Goal: Information Seeking & Learning: Learn about a topic

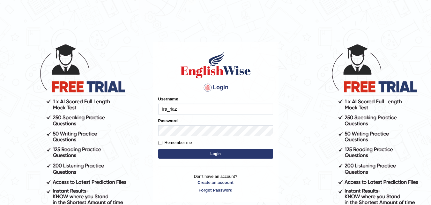
type input "ira_riaz"
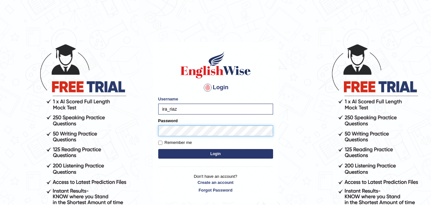
click at [158, 149] on button "Login" at bounding box center [215, 154] width 115 height 10
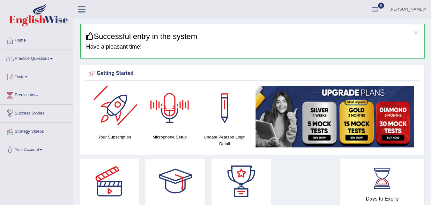
click at [32, 48] on li "Home" at bounding box center [36, 41] width 73 height 18
click at [31, 59] on link "Practice Questions" at bounding box center [36, 58] width 73 height 16
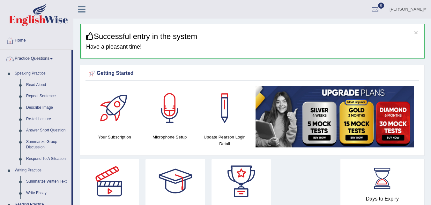
click at [39, 55] on link "Practice Questions" at bounding box center [35, 58] width 71 height 16
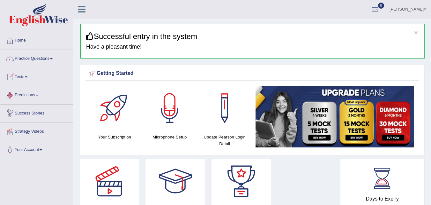
click at [27, 77] on span at bounding box center [26, 76] width 3 height 1
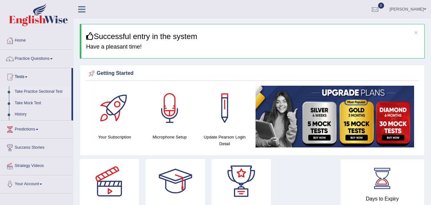
click at [29, 92] on link "Take Practice Sectional Test" at bounding box center [42, 91] width 60 height 11
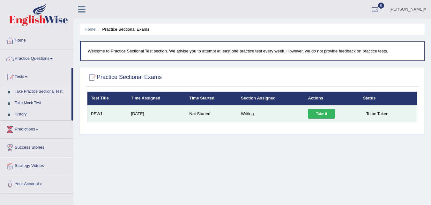
click at [327, 114] on link "Take it" at bounding box center [321, 114] width 27 height 10
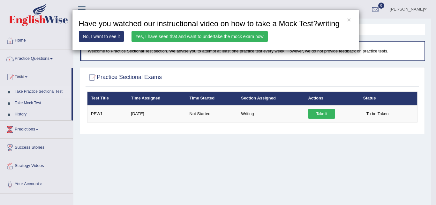
click at [240, 39] on link "Yes, I have seen that and want to undertake the mock exam now" at bounding box center [200, 36] width 136 height 11
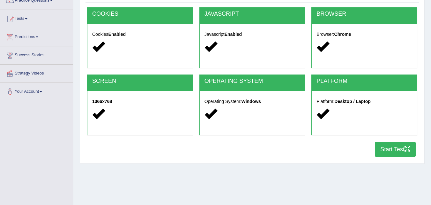
scroll to position [64, 0]
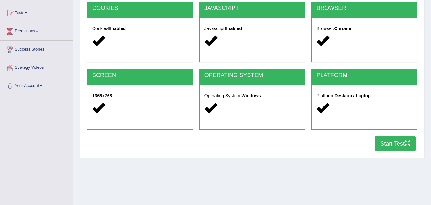
click at [396, 136] on div at bounding box center [364, 136] width 112 height 0
click at [393, 142] on button "Start Test" at bounding box center [395, 143] width 41 height 15
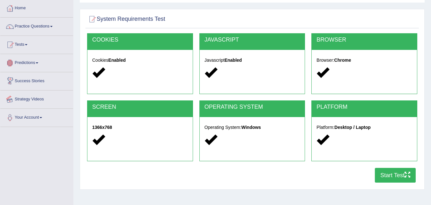
scroll to position [0, 0]
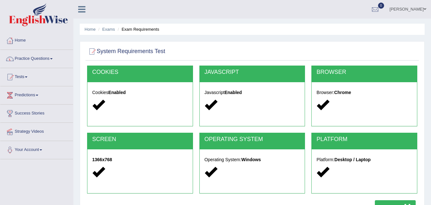
click at [34, 97] on link "Predictions" at bounding box center [36, 94] width 73 height 16
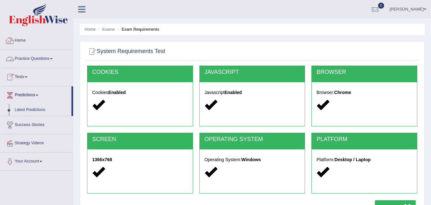
click at [25, 40] on link "Home" at bounding box center [36, 40] width 73 height 16
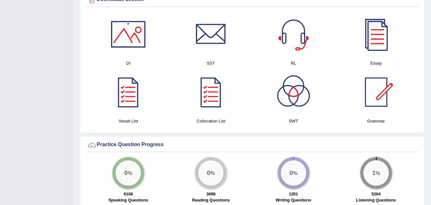
scroll to position [319, 0]
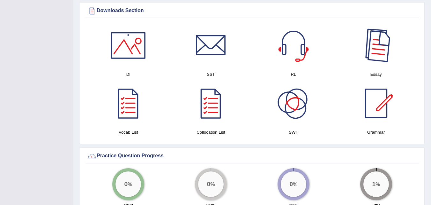
click at [386, 41] on div at bounding box center [376, 45] width 45 height 45
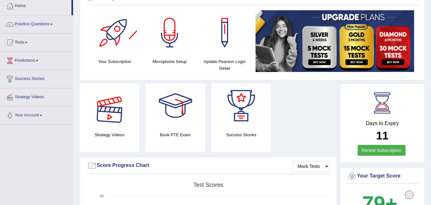
scroll to position [0, 0]
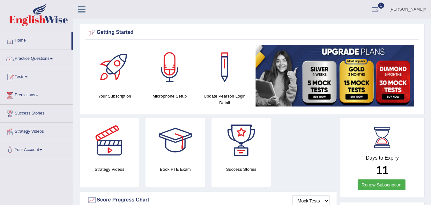
click at [33, 63] on link "Practice Questions" at bounding box center [36, 58] width 73 height 16
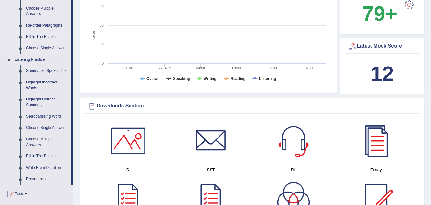
scroll to position [223, 0]
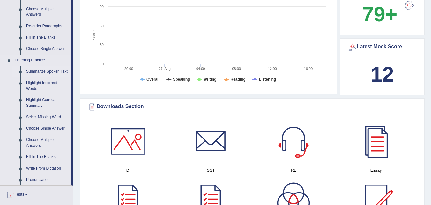
click at [42, 71] on link "Summarize Spoken Text" at bounding box center [47, 71] width 48 height 11
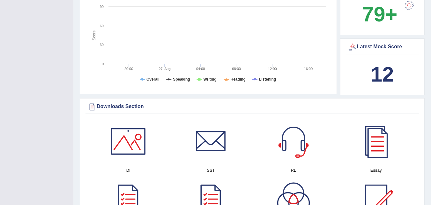
scroll to position [87, 0]
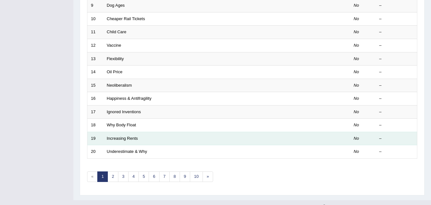
scroll to position [218, 0]
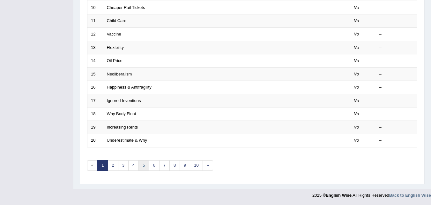
click at [142, 167] on link "5" at bounding box center [144, 165] width 11 height 11
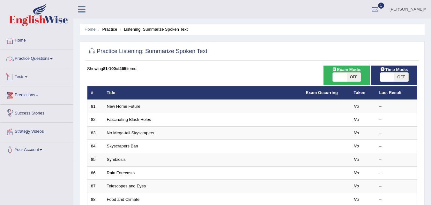
click at [27, 55] on link "Practice Questions" at bounding box center [36, 58] width 73 height 16
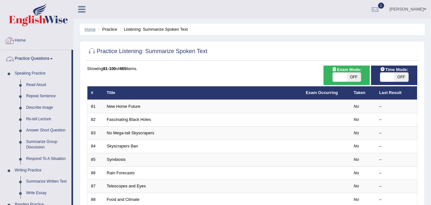
click at [87, 31] on link "Home" at bounding box center [90, 29] width 11 height 5
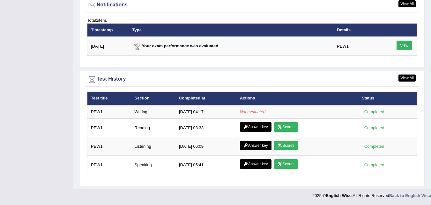
scroll to position [782, 0]
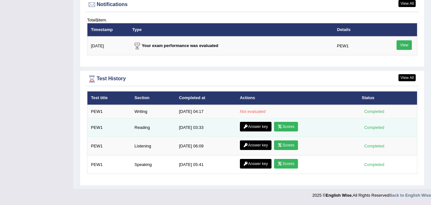
click at [284, 128] on link "Scores" at bounding box center [286, 127] width 24 height 10
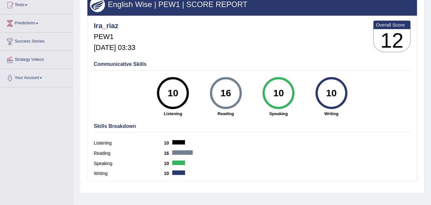
scroll to position [67, 0]
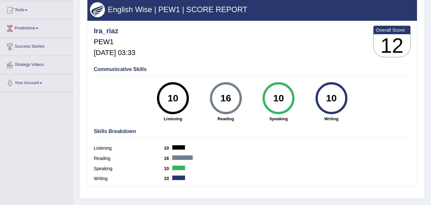
drag, startPoint x: 217, startPoint y: 99, endPoint x: 232, endPoint y: 96, distance: 16.0
click at [232, 96] on div "16" at bounding box center [225, 98] width 23 height 27
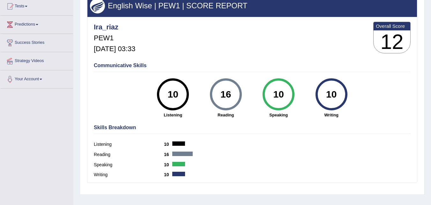
scroll to position [0, 0]
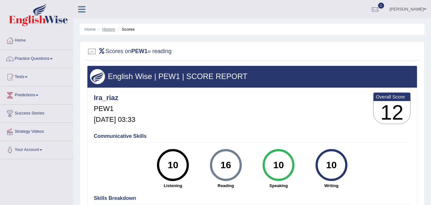
click at [113, 30] on link "History" at bounding box center [108, 29] width 13 height 5
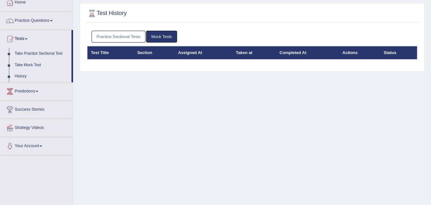
scroll to position [35, 0]
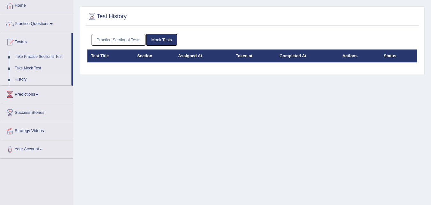
click at [163, 37] on link "Mock Tests" at bounding box center [161, 40] width 31 height 12
click at [108, 41] on link "Practice Sectional Tests" at bounding box center [119, 40] width 54 height 12
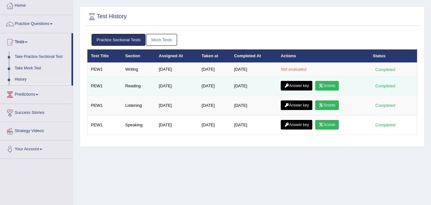
click at [292, 86] on link "Answer key" at bounding box center [297, 86] width 32 height 10
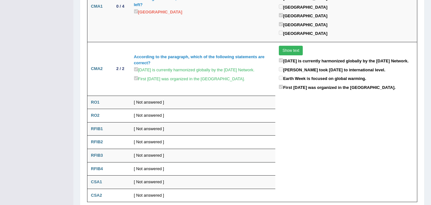
scroll to position [783, 0]
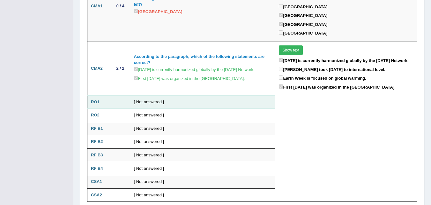
click at [151, 95] on td "[ Not answered ]" at bounding box center [203, 101] width 145 height 13
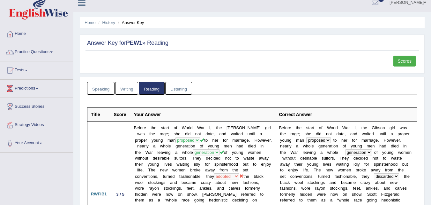
scroll to position [0, 0]
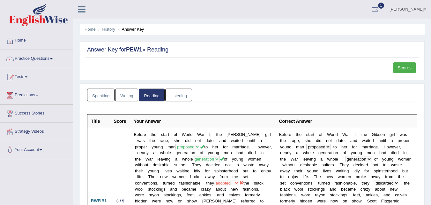
click at [183, 99] on link "Listening" at bounding box center [178, 94] width 27 height 13
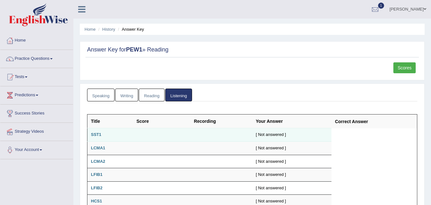
click at [102, 132] on td "SST1" at bounding box center [110, 134] width 46 height 13
click at [99, 134] on b "SST1" at bounding box center [96, 134] width 11 height 5
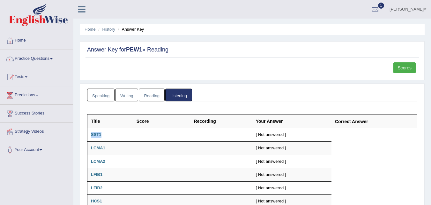
click at [91, 91] on link "Speaking" at bounding box center [100, 94] width 27 height 13
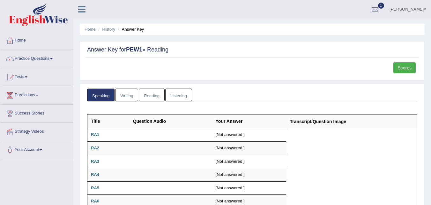
click at [132, 95] on link "Writing" at bounding box center [126, 94] width 23 height 13
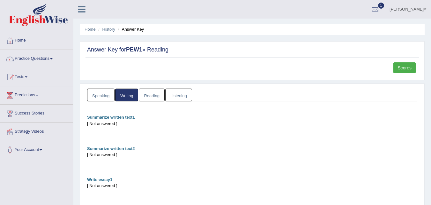
click at [149, 93] on link "Reading" at bounding box center [152, 94] width 26 height 13
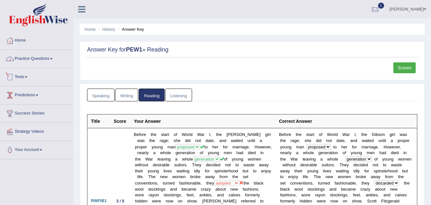
click at [25, 77] on link "Tests" at bounding box center [36, 76] width 73 height 16
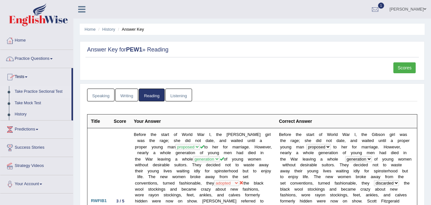
click at [29, 88] on link "Take Practice Sectional Test" at bounding box center [42, 91] width 60 height 11
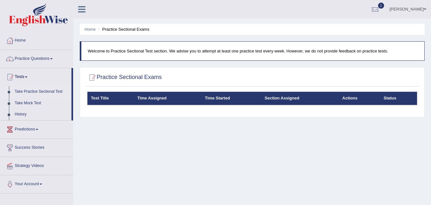
click at [40, 87] on link "Take Practice Sectional Test" at bounding box center [42, 91] width 60 height 11
click at [91, 25] on ul "Home Practice Sectional Exams" at bounding box center [252, 29] width 345 height 11
click at [89, 31] on link "Home" at bounding box center [90, 29] width 11 height 5
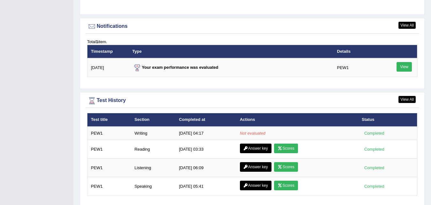
scroll to position [766, 0]
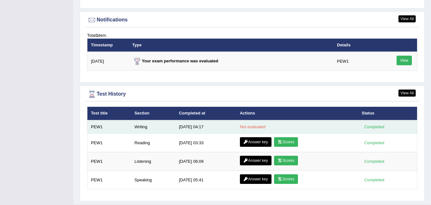
click at [259, 126] on em "Not evaluated" at bounding box center [253, 126] width 26 height 5
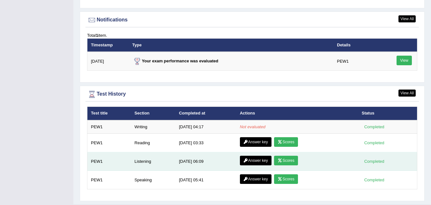
click at [280, 159] on icon at bounding box center [280, 160] width 5 height 4
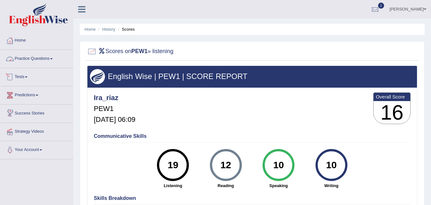
click at [26, 58] on link "Practice Questions" at bounding box center [36, 58] width 73 height 16
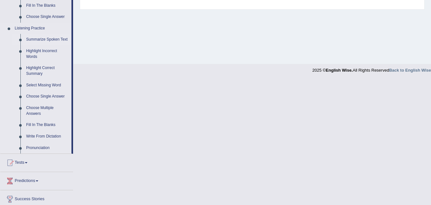
click at [59, 38] on link "Summarize Spoken Text" at bounding box center [47, 39] width 48 height 11
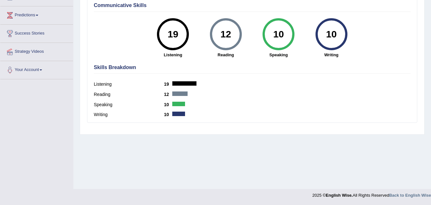
scroll to position [92, 0]
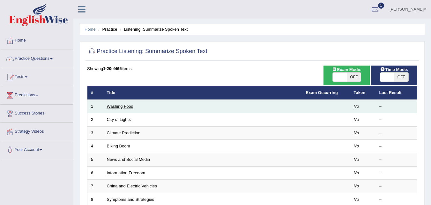
click at [118, 106] on link "Washing Food" at bounding box center [120, 106] width 26 height 5
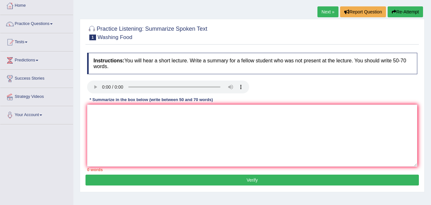
scroll to position [32, 0]
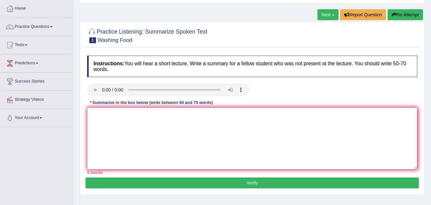
click at [106, 138] on textarea at bounding box center [252, 138] width 330 height 62
click at [96, 115] on textarea "soe foodds should be clean(mean, greens)" at bounding box center [252, 138] width 330 height 62
click at [96, 125] on textarea "some foodds should be clean(mean, greens)" at bounding box center [252, 138] width 330 height 62
click at [185, 116] on textarea "some foodds should be clean(mean, greens)" at bounding box center [252, 138] width 330 height 62
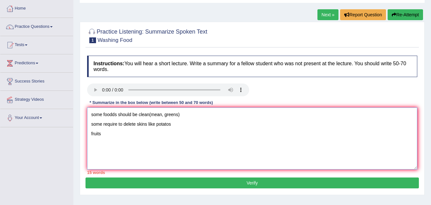
click at [184, 126] on textarea "some foodds should be clean(mean, greens) some require to delete skins like pot…" at bounding box center [252, 138] width 330 height 62
click at [118, 133] on textarea "some foodds should be clean(mean, greens) some require to delete skins like pot…" at bounding box center [252, 138] width 330 height 62
click at [104, 144] on textarea "some foodds should be clean(mean, greens) some require to delete skins like pot…" at bounding box center [252, 138] width 330 height 62
click at [124, 134] on textarea "some foodds should be clean(mean, greens) some require to delete skins like pot…" at bounding box center [252, 138] width 330 height 62
click at [94, 115] on textarea "some foodds should be clean(mean, greens) some require to delete skins like pot…" at bounding box center [252, 138] width 330 height 62
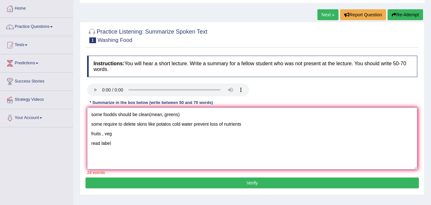
click at [93, 114] on textarea "some foodds should be clean(mean, greens) some require to delete skins like pot…" at bounding box center [252, 138] width 330 height 62
click at [91, 114] on textarea "some foodds should be clean(mean, greens) some require to delete skins like pot…" at bounding box center [252, 138] width 330 height 62
click at [233, 116] on textarea "The speaker talked about washing food. He mentioned that some foodds should be …" at bounding box center [252, 138] width 330 height 62
click at [263, 114] on textarea "The speaker talked about washing food. He mentioned that some food should be cl…" at bounding box center [252, 138] width 330 height 62
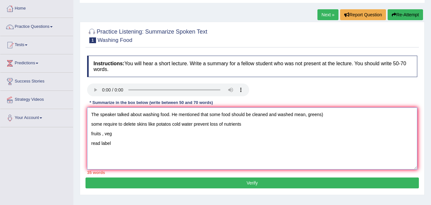
click at [231, 115] on textarea "The speaker talked about washing food. He mentioned that some food should be cl…" at bounding box center [252, 138] width 330 height 62
click at [286, 116] on textarea "The speaker talked about washing food. He mentioned that some food such as meat…" at bounding box center [252, 138] width 330 height 62
click at [340, 115] on textarea "The speaker talked about washing food. He mentioned that some food such as meat…" at bounding box center [252, 138] width 330 height 62
click at [188, 114] on textarea "The speaker talked about washing food. He mentioned that some food such as meat…" at bounding box center [252, 138] width 330 height 62
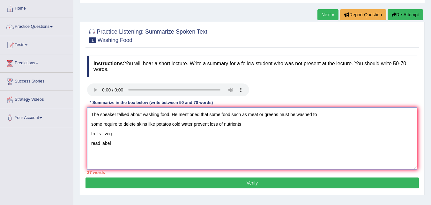
click at [188, 114] on textarea "The speaker talked about washing food. He mentioned that some food such as meat…" at bounding box center [252, 138] width 330 height 62
click at [242, 115] on textarea "The speaker talked about washing food. He pointed that some food such as meat o…" at bounding box center [252, 138] width 330 height 62
click at [292, 119] on textarea "The speaker talked about washing food. He pointed that some food such as raw me…" at bounding box center [252, 138] width 330 height 62
click at [322, 113] on textarea "The speaker talked about washing food. He pointed that some food such as raw me…" at bounding box center [252, 138] width 330 height 62
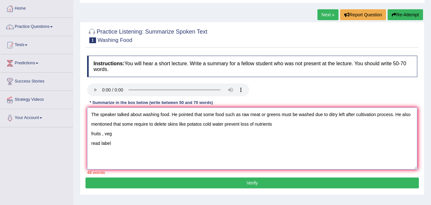
click at [133, 125] on textarea "The speaker talked about washing food. He pointed that some food such as raw me…" at bounding box center [252, 138] width 330 height 62
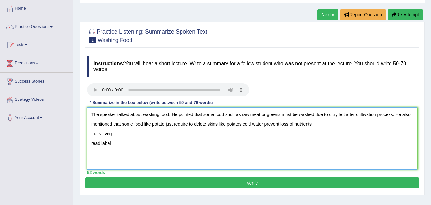
click at [187, 124] on textarea "The speaker talked about washing food. He pointed that some food such as raw me…" at bounding box center [252, 138] width 330 height 62
click at [222, 124] on textarea "The speaker talked about washing food. He pointed that some food such as raw me…" at bounding box center [252, 138] width 330 height 62
click at [266, 125] on textarea "The speaker talked about washing food. He pointed that some food such as raw me…" at bounding box center [252, 138] width 330 height 62
click at [286, 123] on textarea "The speaker talked about washing food. He pointed that some food such as raw me…" at bounding box center [252, 138] width 330 height 62
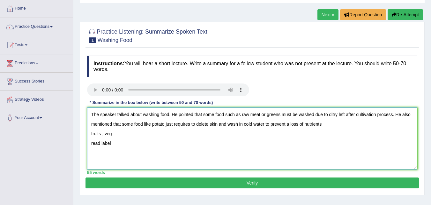
click at [323, 122] on textarea "The speaker talked about washing food. He pointed that some food such as raw me…" at bounding box center [252, 138] width 330 height 62
click at [164, 124] on textarea "The speaker talked about washing food. He pointed that some food such as raw me…" at bounding box center [252, 138] width 330 height 62
click at [139, 127] on textarea "The speaker talked about washing food. He pointed that some food such as raw me…" at bounding box center [252, 138] width 330 height 62
click at [178, 124] on textarea "The speaker talked about washing food. He pointed that some food such as raw me…" at bounding box center [252, 138] width 330 height 62
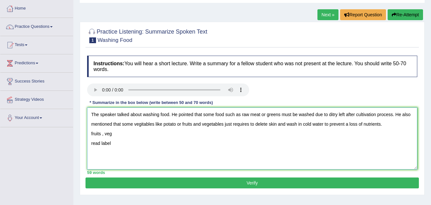
click at [198, 125] on textarea "The speaker talked about washing food. He pointed that some food such as raw me…" at bounding box center [252, 138] width 330 height 62
click at [163, 124] on textarea "The speaker talked about washing food. He pointed that some food such as raw me…" at bounding box center [252, 138] width 330 height 62
click at [211, 138] on textarea "The speaker talked about washing food. He pointed that some food such as raw me…" at bounding box center [252, 138] width 330 height 62
click at [250, 123] on textarea "The speaker talked about washing food. He pointed that some food such as raw me…" at bounding box center [252, 138] width 330 height 62
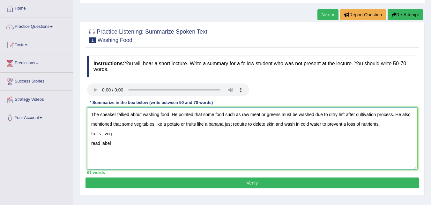
click at [296, 125] on textarea "The speaker talked about washing food. He pointed that some food such as raw me…" at bounding box center [252, 138] width 330 height 62
click at [115, 135] on textarea "The speaker talked about washing food. He pointed that some food such as raw me…" at bounding box center [252, 138] width 330 height 62
click at [185, 133] on textarea "The speaker talked about washing food. He pointed that some food such as raw me…" at bounding box center [252, 138] width 330 height 62
click at [205, 132] on textarea "The speaker talked about washing food. He pointed that some food such as raw me…" at bounding box center [252, 138] width 330 height 62
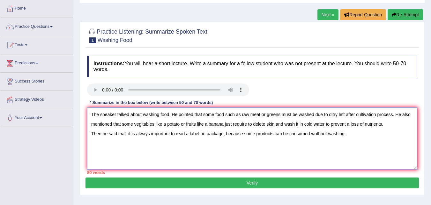
click at [317, 135] on textarea "The speaker talked about washing food. He pointed that some food such as raw me…" at bounding box center [252, 138] width 330 height 62
click at [101, 134] on textarea "The speaker talked about washing food. He pointed that some food such as raw me…" at bounding box center [252, 138] width 330 height 62
click at [96, 133] on textarea "The speaker talked about washing food. He pointed that some food such as raw me…" at bounding box center [252, 138] width 330 height 62
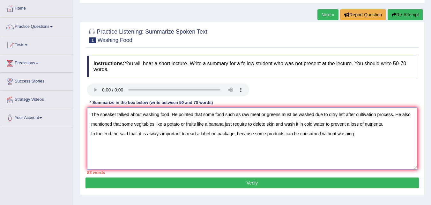
click at [181, 142] on textarea "The speaker talked about washing food. He pointed that some food such as raw me…" at bounding box center [252, 138] width 330 height 62
type textarea "The speaker talked about washing food. He pointed that some food such as raw me…"
click at [223, 181] on button "Verify" at bounding box center [253, 182] width 334 height 11
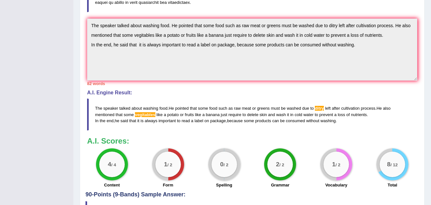
scroll to position [0, 0]
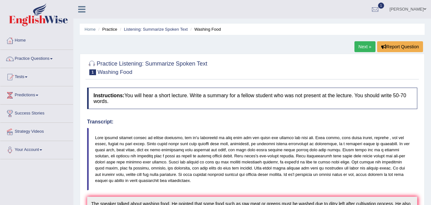
click at [367, 50] on link "Next »" at bounding box center [365, 46] width 21 height 11
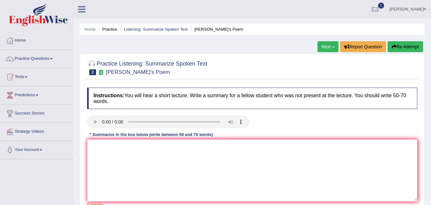
click at [412, 49] on button "Re-Attempt" at bounding box center [405, 46] width 35 height 11
click at [91, 27] on link "Home" at bounding box center [90, 29] width 11 height 5
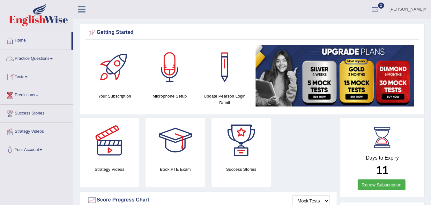
click at [41, 57] on link "Practice Questions" at bounding box center [36, 58] width 73 height 16
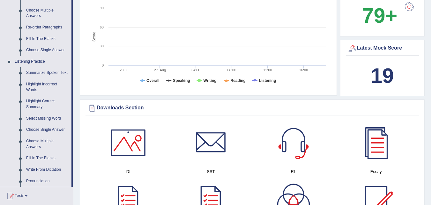
scroll to position [224, 0]
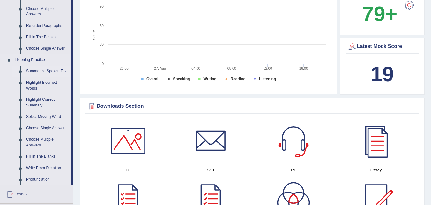
click at [47, 71] on link "Summarize Spoken Text" at bounding box center [47, 70] width 48 height 11
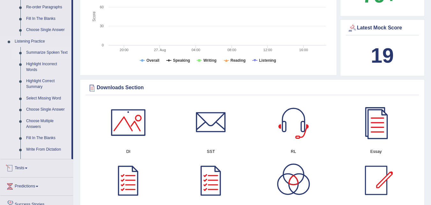
scroll to position [406, 0]
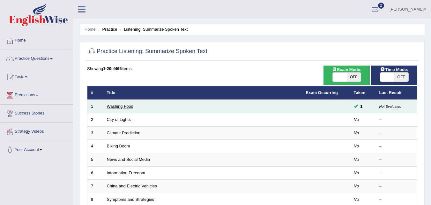
click at [120, 107] on link "Washing Food" at bounding box center [120, 106] width 26 height 5
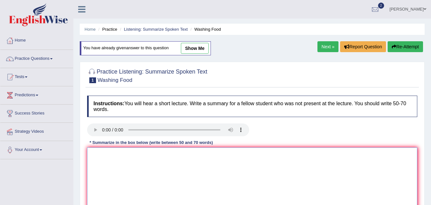
click at [154, 161] on textarea at bounding box center [252, 178] width 330 height 62
paste textarea "The speaker talked about washing food. He pointed that some food such as raw me…"
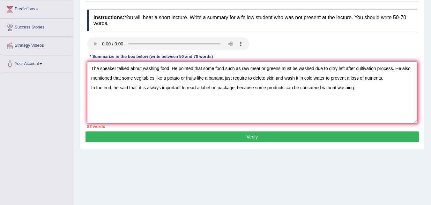
scroll to position [84, 0]
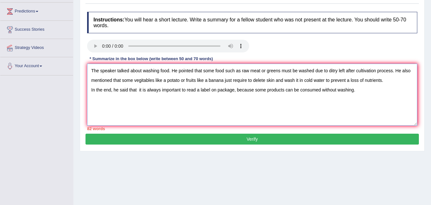
click at [142, 69] on textarea "The speaker talked about washing food. He pointed that some food such as raw me…" at bounding box center [252, 95] width 330 height 62
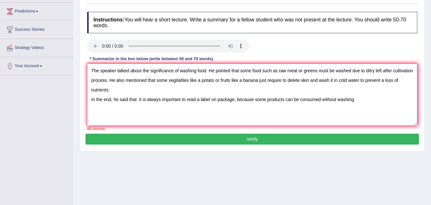
drag, startPoint x: 352, startPoint y: 70, endPoint x: 414, endPoint y: 74, distance: 61.4
click at [414, 74] on textarea "The speaker talked about the significance of washing food. He pointed that some…" at bounding box center [252, 95] width 330 height 62
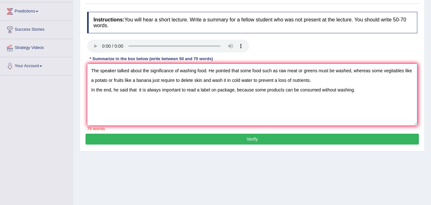
click at [95, 83] on textarea "The speaker talked about the significance of washing food. He pointed that some…" at bounding box center [252, 95] width 330 height 62
drag, startPoint x: 405, startPoint y: 70, endPoint x: 113, endPoint y: 81, distance: 292.3
click at [113, 81] on textarea "The speaker talked about the significance of washing food. He pointed that some…" at bounding box center [252, 95] width 330 height 62
click at [114, 80] on textarea "The speaker talked about the significance of washing food. He pointed that some…" at bounding box center [252, 95] width 330 height 62
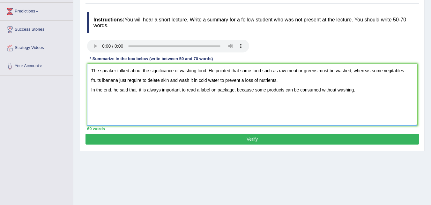
click at [411, 72] on textarea "The speaker talked about the significance of washing food. He pointed that some…" at bounding box center [252, 95] width 330 height 62
click at [111, 80] on textarea "The speaker talked about the significance of washing food. He pointed that some…" at bounding box center [252, 95] width 330 height 62
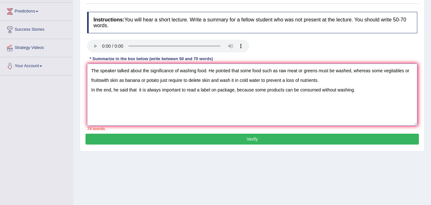
click at [206, 80] on textarea "The speaker talked about the significance of washing food. He pointed that some…" at bounding box center [252, 95] width 330 height 62
drag, startPoint x: 138, startPoint y: 89, endPoint x: 143, endPoint y: 89, distance: 4.5
click at [142, 89] on textarea "The speaker talked about the significance of washing food. He pointed that some…" at bounding box center [252, 95] width 330 height 62
click at [143, 89] on textarea "The speaker talked about the significance of washing food. He pointed that some…" at bounding box center [252, 95] width 330 height 62
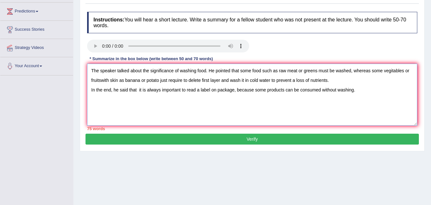
click at [137, 89] on textarea "The speaker talked about the significance of washing food. He pointed that some…" at bounding box center [252, 95] width 330 height 62
drag, startPoint x: 138, startPoint y: 90, endPoint x: 188, endPoint y: 94, distance: 50.0
click at [188, 94] on textarea "The speaker talked about the significance of washing food. He pointed that some…" at bounding box center [252, 95] width 330 height 62
drag, startPoint x: 275, startPoint y: 72, endPoint x: 302, endPoint y: 73, distance: 27.5
click at [302, 73] on textarea "The speaker talked about the significance of washing food. He pointed that some…" at bounding box center [252, 95] width 330 height 62
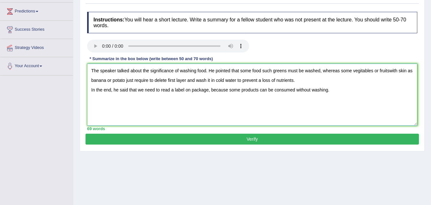
type textarea "The speaker talked about the significance of washing food. He pointed that some…"
click at [257, 140] on button "Verify" at bounding box center [253, 138] width 334 height 11
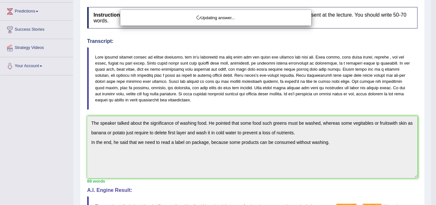
drag, startPoint x: 436, startPoint y: 93, endPoint x: 436, endPoint y: 132, distance: 39.3
click at [431, 121] on body "Toggle navigation Home Practice Questions Speaking Practice Read Aloud Repeat S…" at bounding box center [218, 18] width 436 height 205
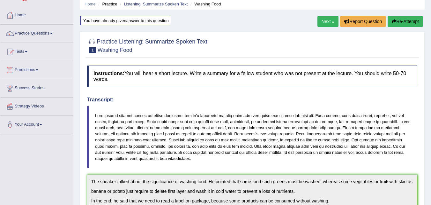
scroll to position [0, 0]
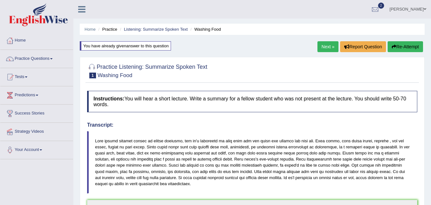
click at [327, 49] on link "Next »" at bounding box center [328, 46] width 21 height 11
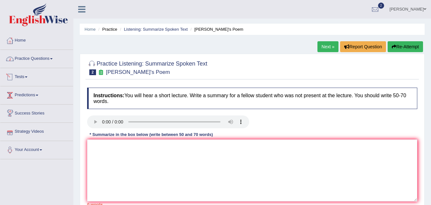
click at [28, 58] on link "Practice Questions" at bounding box center [36, 58] width 73 height 16
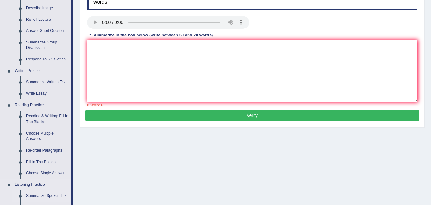
scroll to position [96, 0]
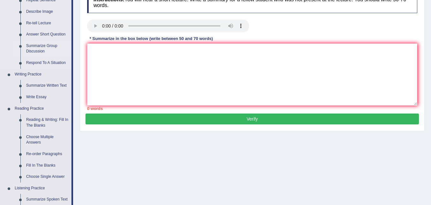
click at [39, 47] on link "Summarize Group Discussion" at bounding box center [47, 48] width 48 height 17
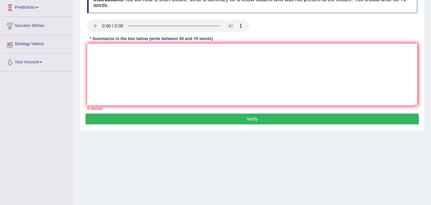
scroll to position [131, 0]
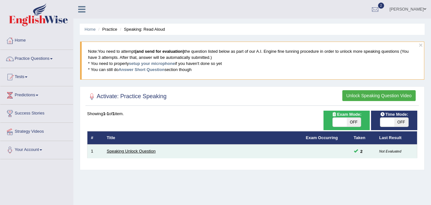
click at [130, 150] on link "Speaking Unlock Question" at bounding box center [131, 150] width 49 height 5
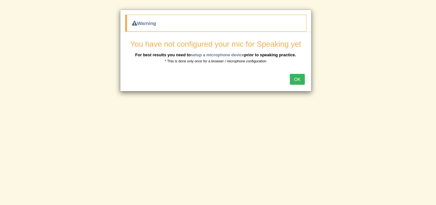
click at [143, 18] on div "Warning" at bounding box center [215, 23] width 181 height 17
click at [143, 19] on div "Warning" at bounding box center [215, 23] width 181 height 17
click at [294, 79] on button "OK" at bounding box center [297, 79] width 15 height 11
